Goal: Information Seeking & Learning: Learn about a topic

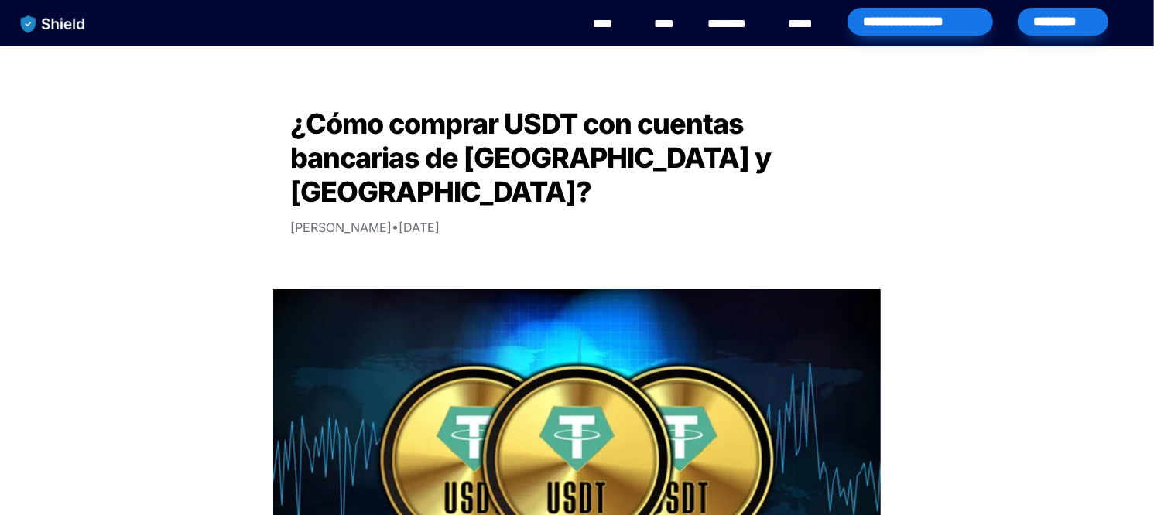
scroll to position [650, 0]
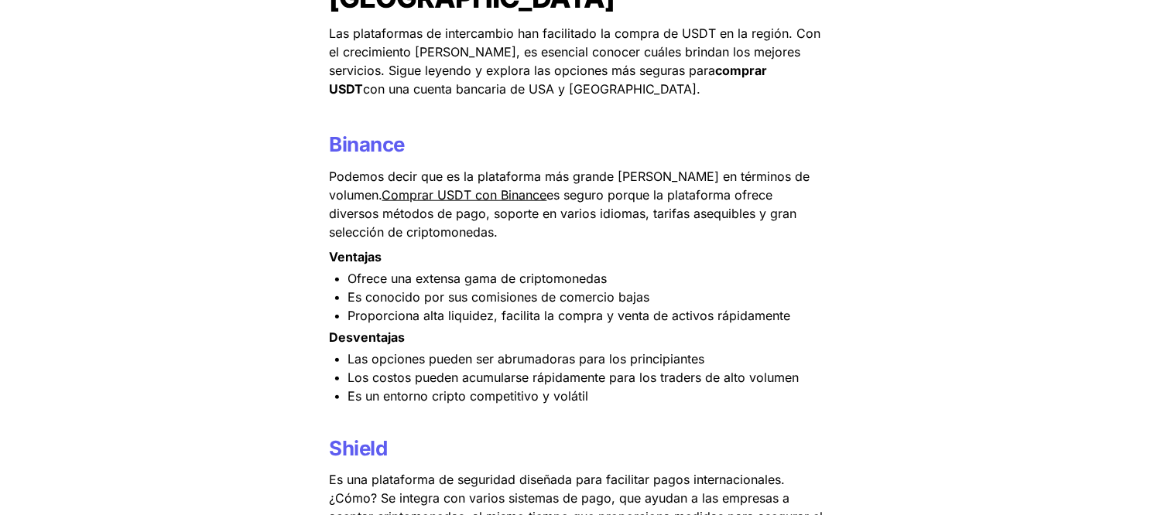
drag, startPoint x: 259, startPoint y: 216, endPoint x: 241, endPoint y: 142, distance: 75.8
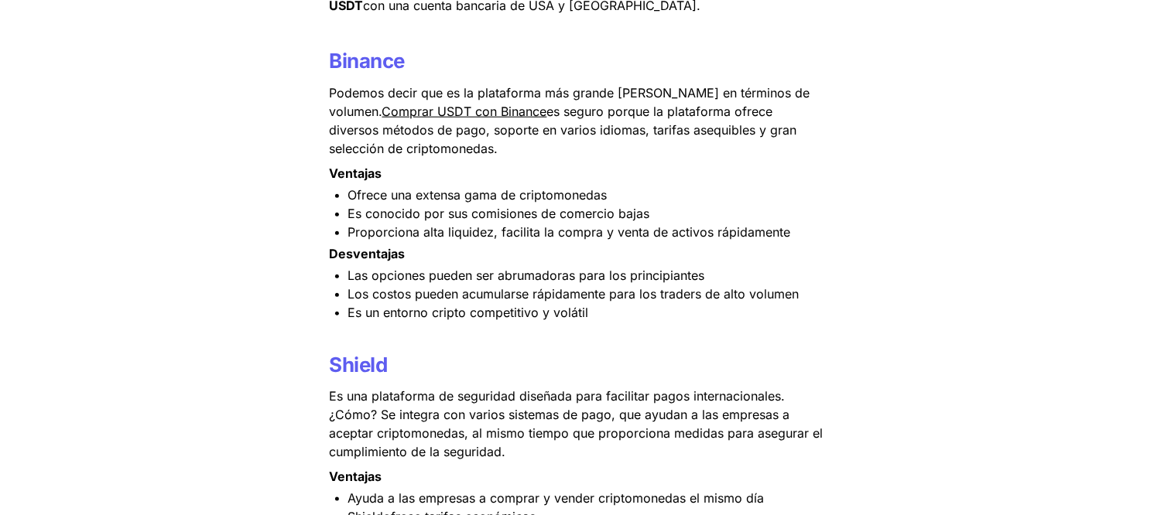
drag, startPoint x: 247, startPoint y: 253, endPoint x: 264, endPoint y: 305, distance: 54.6
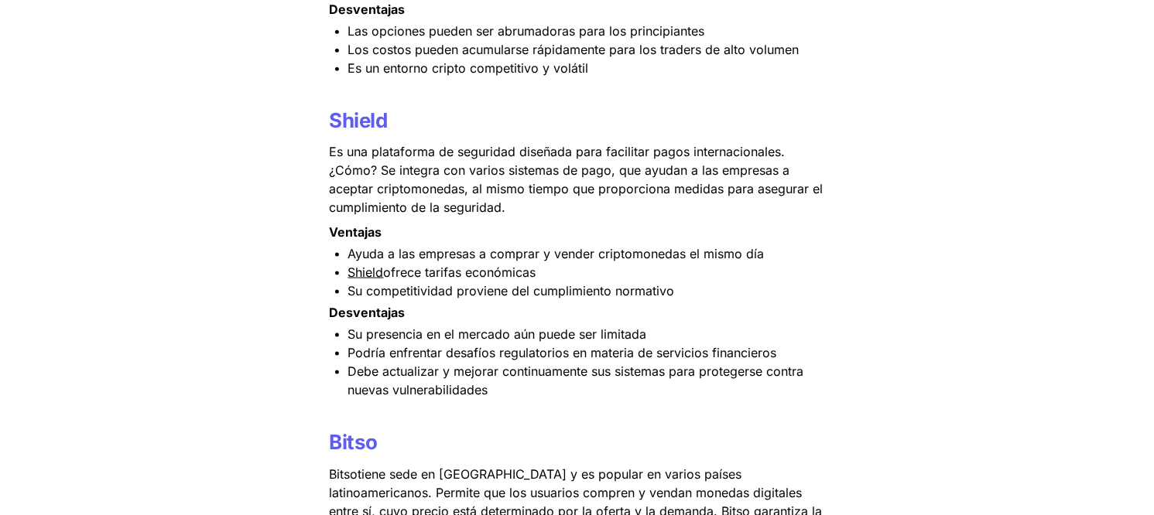
drag, startPoint x: 234, startPoint y: 227, endPoint x: 240, endPoint y: 343, distance: 116.2
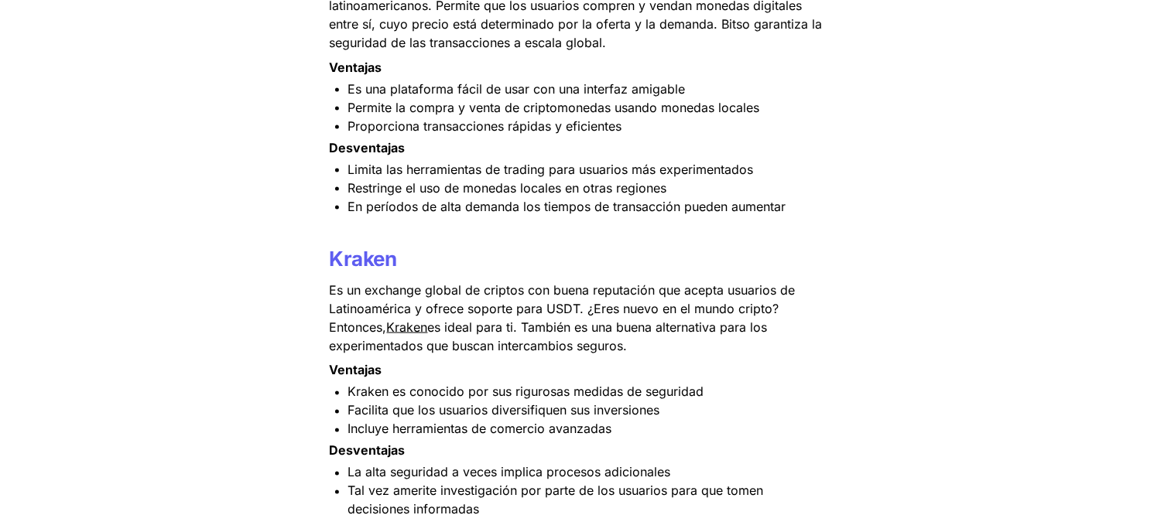
drag, startPoint x: 220, startPoint y: 227, endPoint x: 221, endPoint y: 408, distance: 180.3
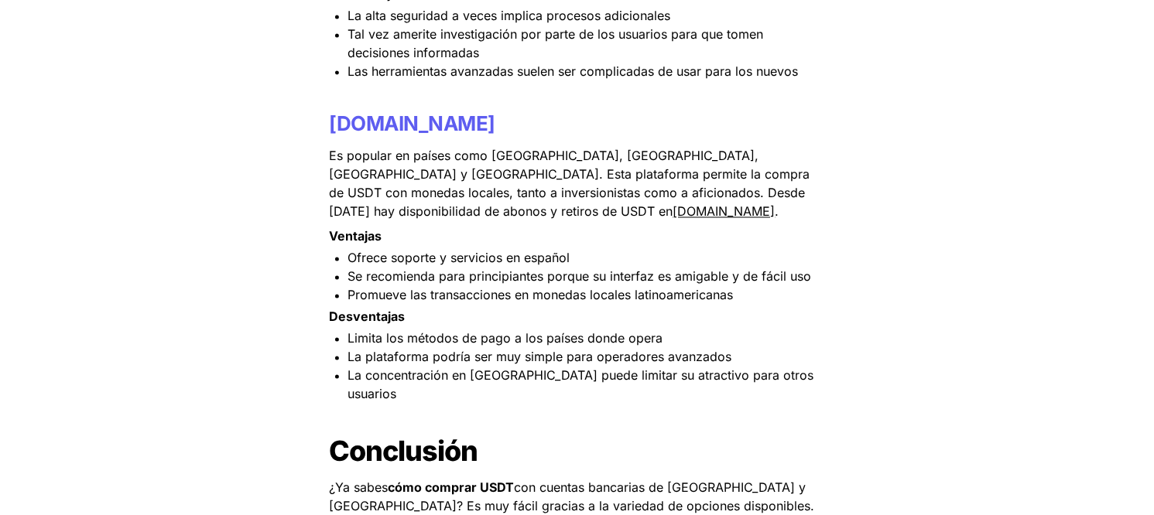
drag, startPoint x: 212, startPoint y: 233, endPoint x: 220, endPoint y: 393, distance: 160.4
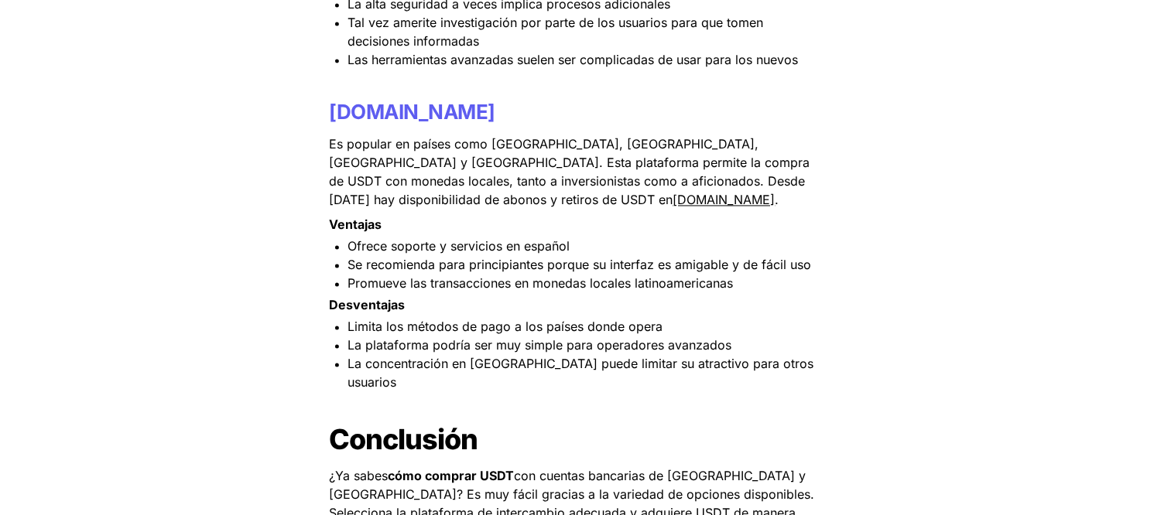
drag, startPoint x: 220, startPoint y: 349, endPoint x: 203, endPoint y: 232, distance: 118.1
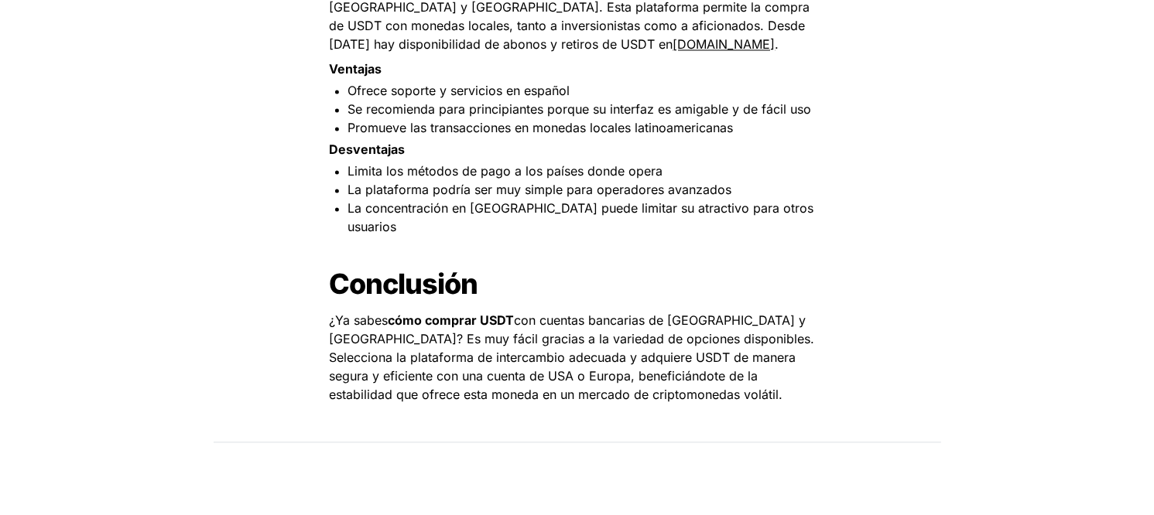
drag, startPoint x: 192, startPoint y: 265, endPoint x: 204, endPoint y: 368, distance: 102.9
